Goal: Transaction & Acquisition: Purchase product/service

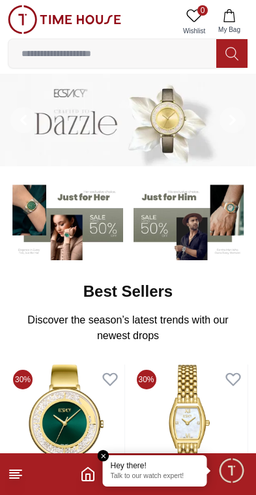
click at [34, 466] on footer at bounding box center [128, 474] width 256 height 42
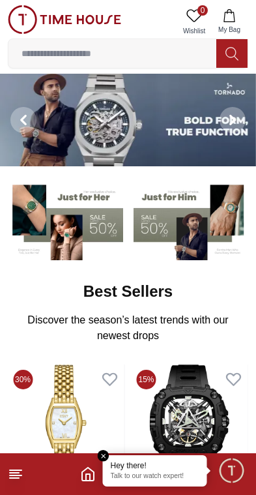
click at [22, 466] on icon at bounding box center [16, 474] width 16 height 16
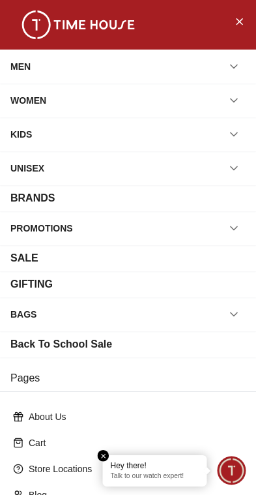
click at [231, 63] on icon "button" at bounding box center [234, 66] width 13 height 13
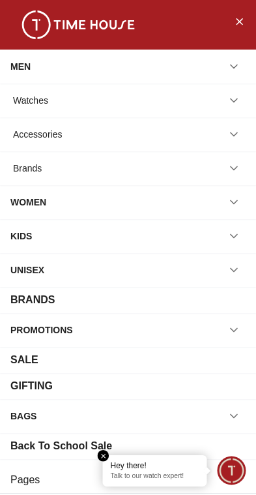
click at [216, 95] on div "Watches" at bounding box center [127, 100] width 235 height 23
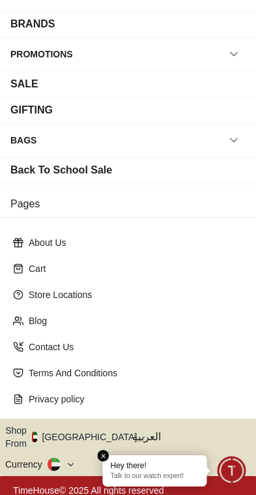
scroll to position [275, 0]
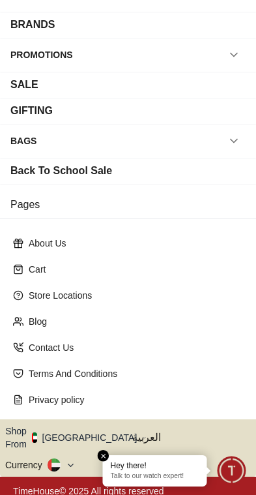
click at [104, 458] on em "Close tooltip" at bounding box center [104, 456] width 12 height 12
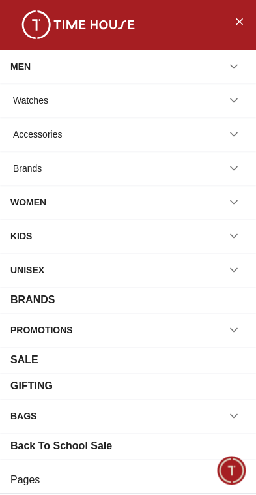
scroll to position [0, 0]
click at [241, 21] on icon "Close Menu" at bounding box center [239, 21] width 10 height 16
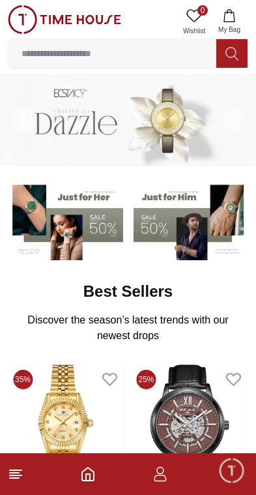
click at [234, 477] on span "Minimize live chat window" at bounding box center [232, 470] width 38 height 38
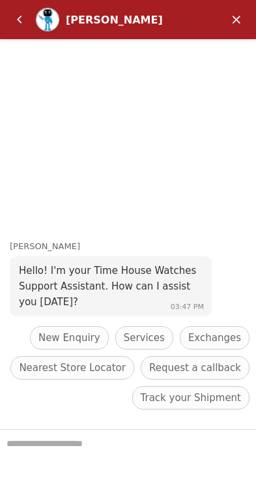
click at [238, 14] on em "Minimize" at bounding box center [237, 20] width 26 height 26
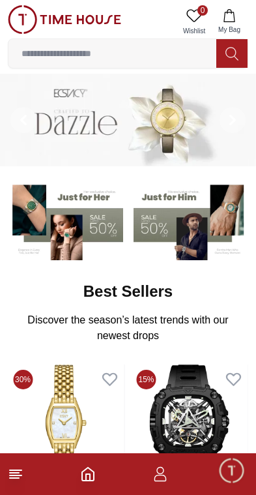
click at [18, 11] on img at bounding box center [64, 19] width 113 height 29
click at [20, 18] on img at bounding box center [64, 19] width 113 height 29
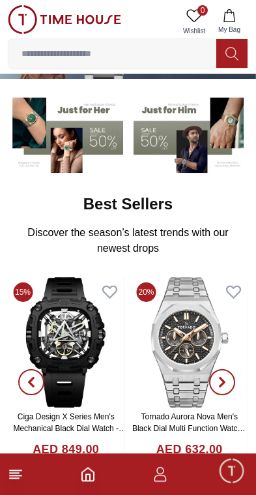
scroll to position [85, 0]
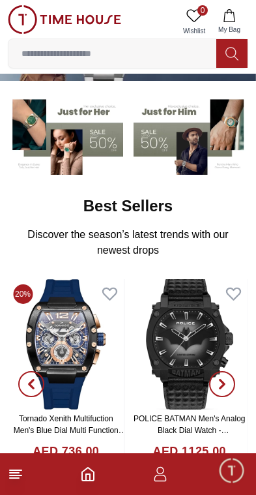
click at [158, 54] on input at bounding box center [112, 53] width 208 height 26
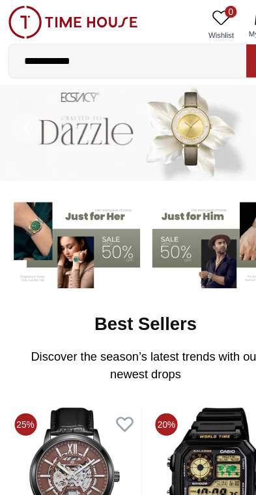
type input "**********"
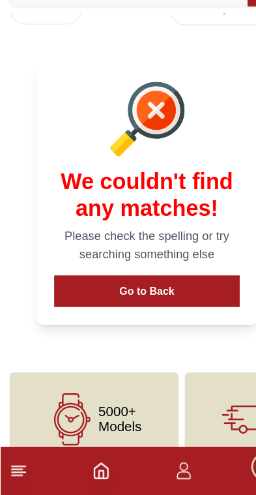
scroll to position [33, 0]
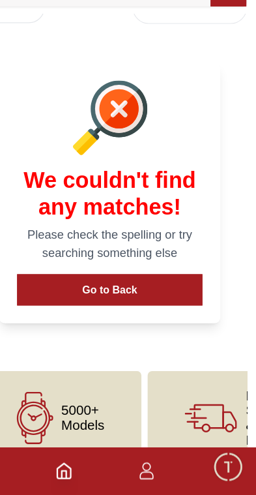
click at [77, 387] on div "5000+ Models" at bounding box center [81, 428] width 149 height 82
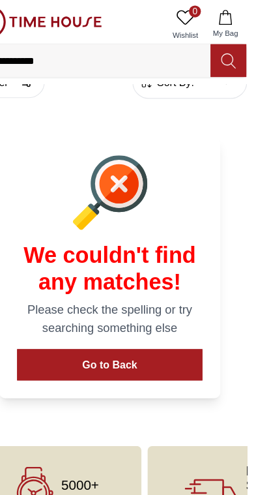
scroll to position [0, 0]
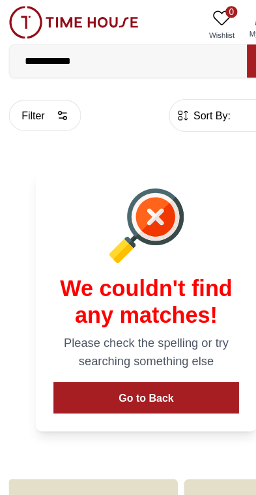
click at [79, 11] on img at bounding box center [64, 19] width 113 height 29
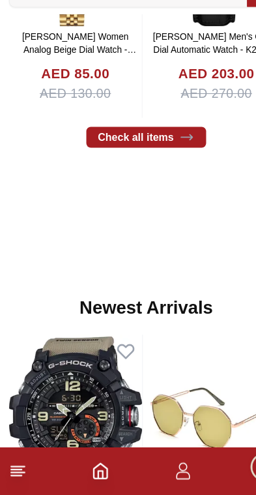
scroll to position [413, 0]
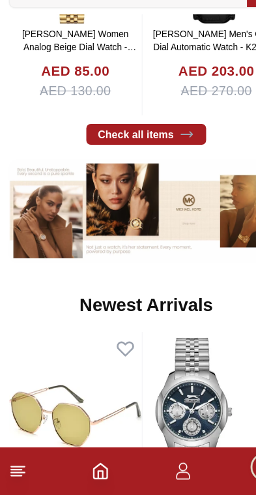
click at [20, 466] on icon at bounding box center [16, 474] width 16 height 16
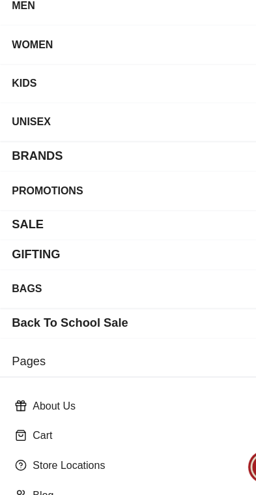
click at [16, 55] on div "MEN" at bounding box center [20, 66] width 20 height 23
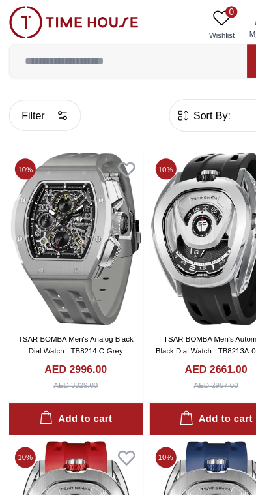
click at [33, 99] on button "Filter" at bounding box center [39, 100] width 63 height 27
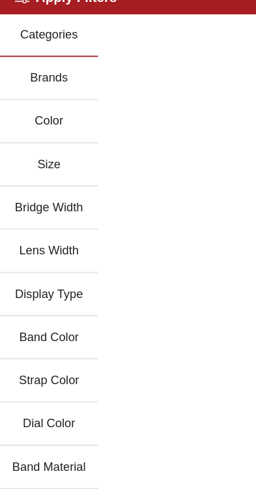
click at [57, 74] on button "Brands" at bounding box center [43, 85] width 86 height 38
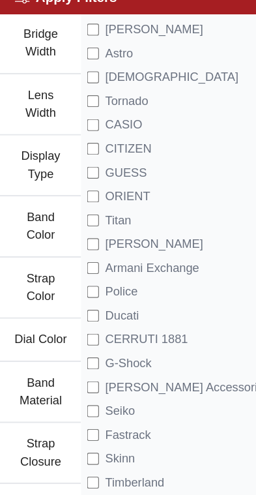
scroll to position [158, 0]
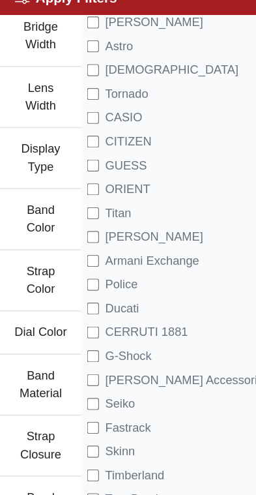
click at [125, 91] on span "Tornado" at bounding box center [111, 99] width 38 height 16
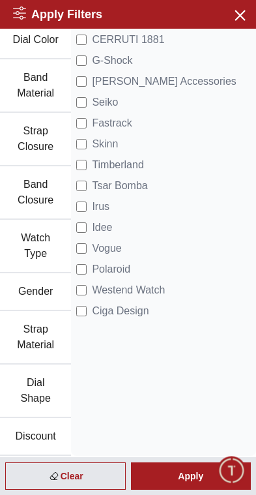
click at [189, 484] on div "Apply" at bounding box center [191, 475] width 121 height 27
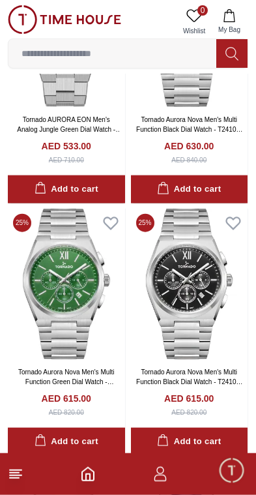
scroll to position [1895, 0]
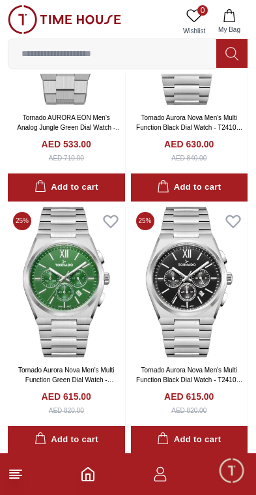
click at [169, 308] on img at bounding box center [189, 282] width 117 height 151
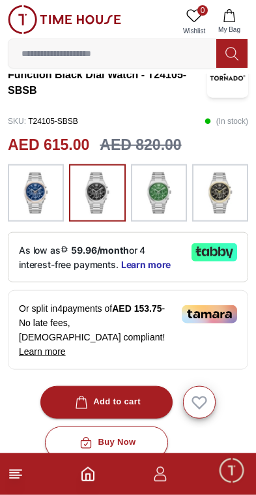
scroll to position [288, 0]
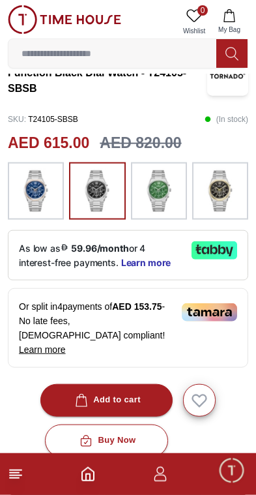
click at [222, 245] on icon at bounding box center [215, 250] width 46 height 18
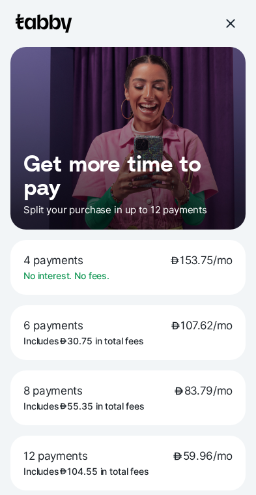
scroll to position [288, 0]
click at [50, 273] on p "No interest. No fees." at bounding box center [66, 276] width 86 height 12
click at [138, 266] on p "4 payments 153.75/mo" at bounding box center [127, 260] width 209 height 14
click at [199, 253] on span "153.75/mo" at bounding box center [201, 260] width 63 height 14
click at [190, 464] on div "12 payments 59.96/mo Includes 104.55 in total fees" at bounding box center [127, 462] width 235 height 55
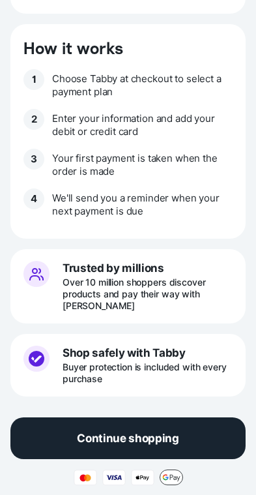
scroll to position [476, 0]
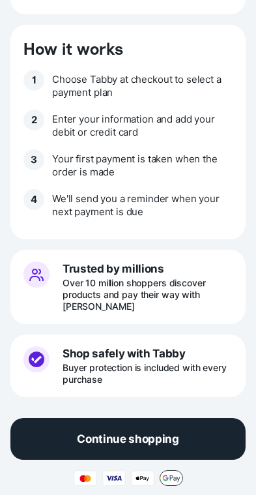
click at [182, 421] on button "Continue shopping" at bounding box center [127, 439] width 235 height 42
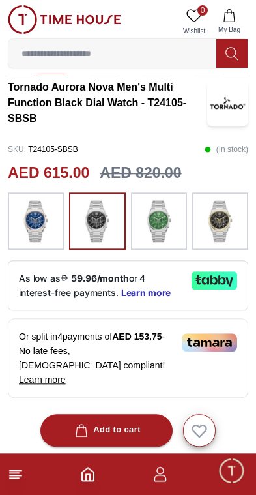
scroll to position [256, 0]
